Goal: Check status: Check status

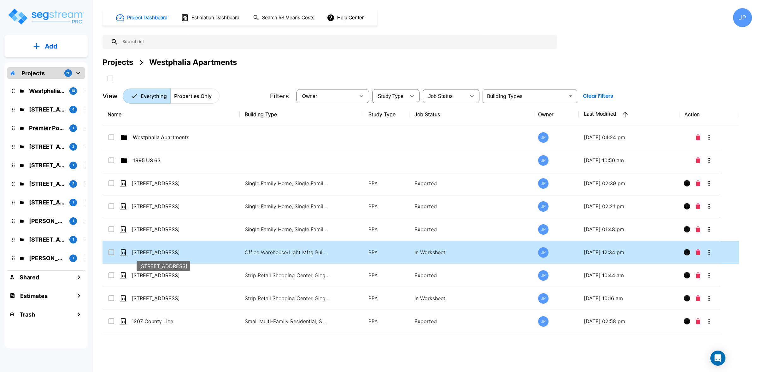
click at [163, 252] on p "[STREET_ADDRESS]" at bounding box center [162, 253] width 63 height 8
checkbox input "true"
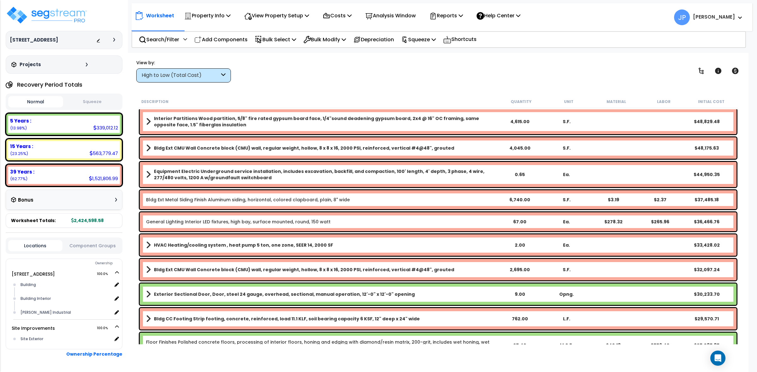
scroll to position [236, 0]
